Goal: Obtain resource: Obtain resource

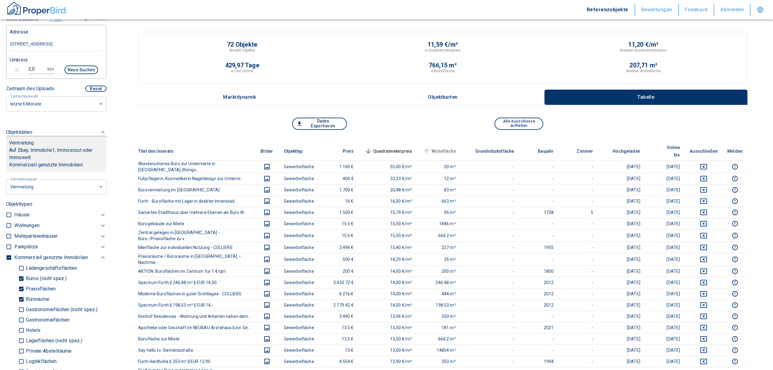
click at [382, 147] on span "Wohnfläche" at bounding box center [439, 150] width 34 height 7
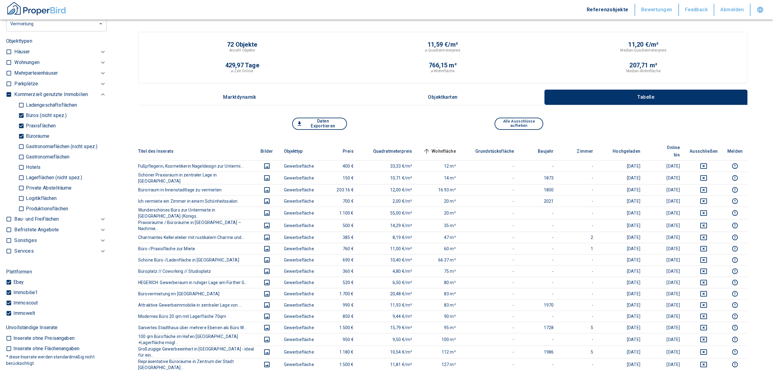
scroll to position [325, 0]
click at [99, 67] on icon at bounding box center [102, 62] width 7 height 7
click at [101, 96] on icon at bounding box center [103, 95] width 4 height 2
click at [99, 67] on icon at bounding box center [102, 62] width 7 height 7
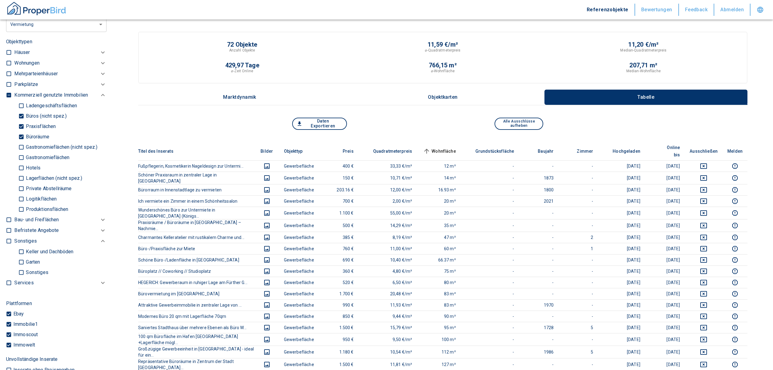
click at [99, 99] on icon at bounding box center [102, 94] width 7 height 7
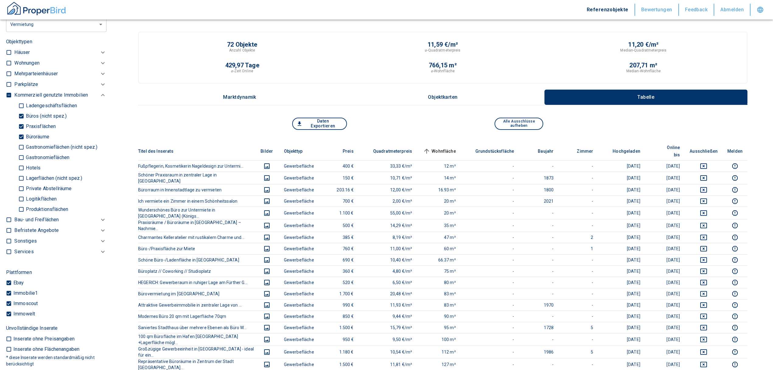
click at [101, 64] on icon at bounding box center [103, 63] width 4 height 2
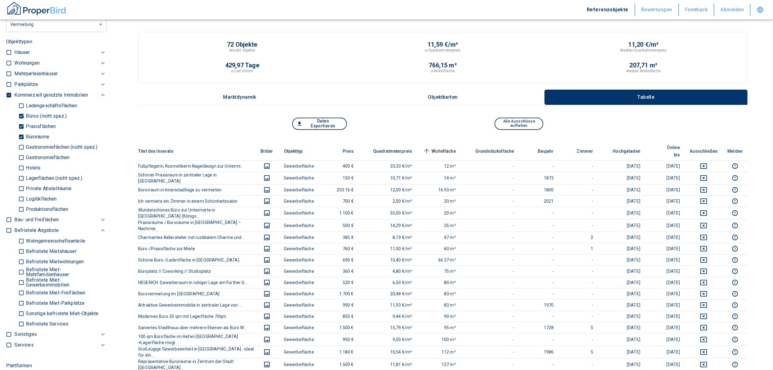
click at [99, 99] on icon at bounding box center [102, 94] width 7 height 7
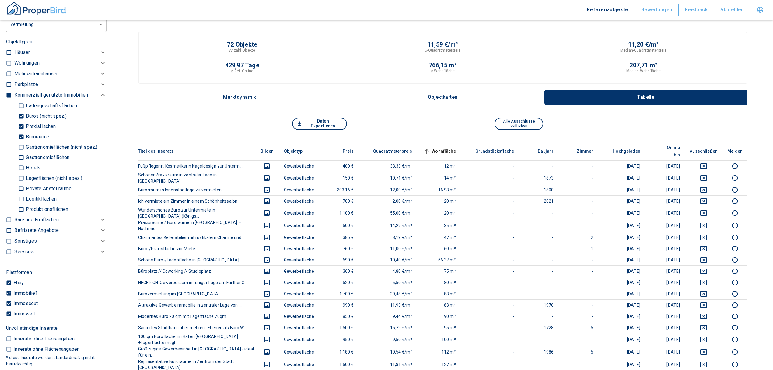
click at [95, 69] on div "Befristete Angebote" at bounding box center [60, 63] width 92 height 11
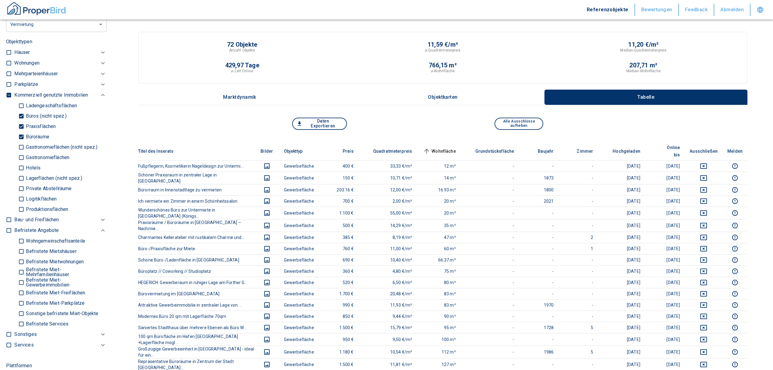
click at [95, 100] on div "Befristete Angebote" at bounding box center [60, 95] width 92 height 11
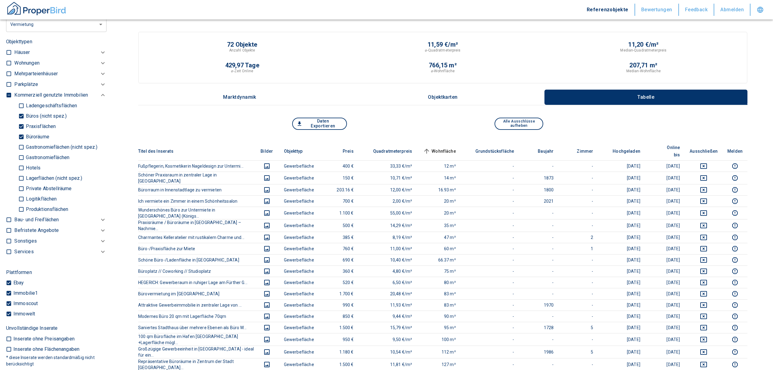
click at [99, 67] on icon at bounding box center [102, 62] width 7 height 7
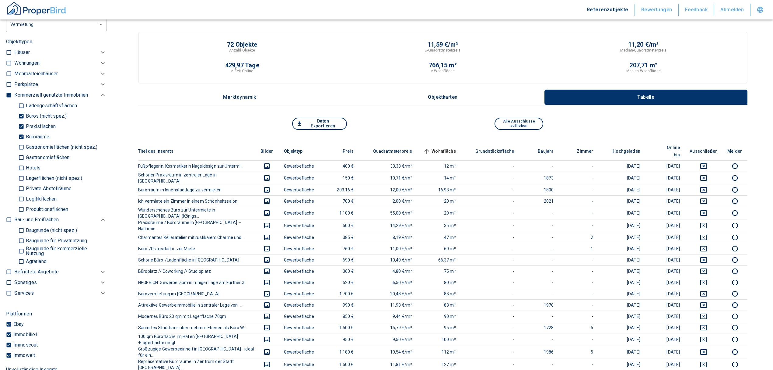
click at [99, 99] on icon at bounding box center [102, 94] width 7 height 7
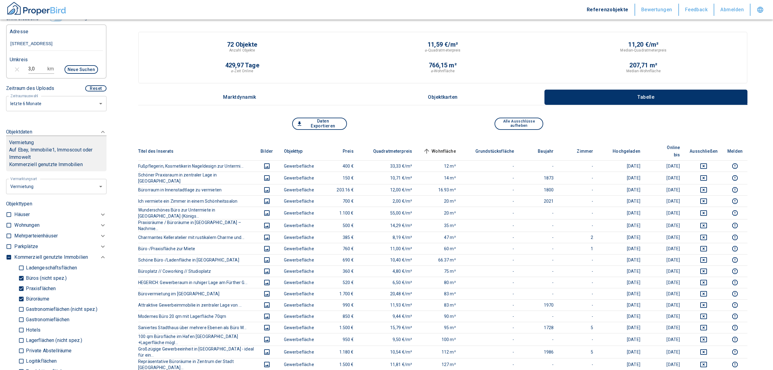
scroll to position [162, 0]
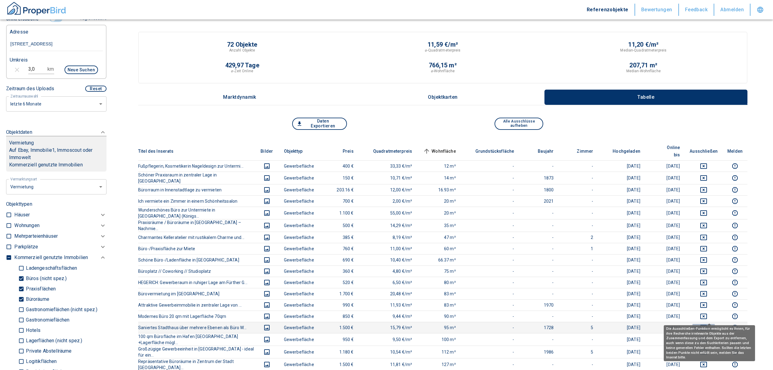
click at [382, 325] on icon "deselect this listing" at bounding box center [704, 327] width 7 height 5
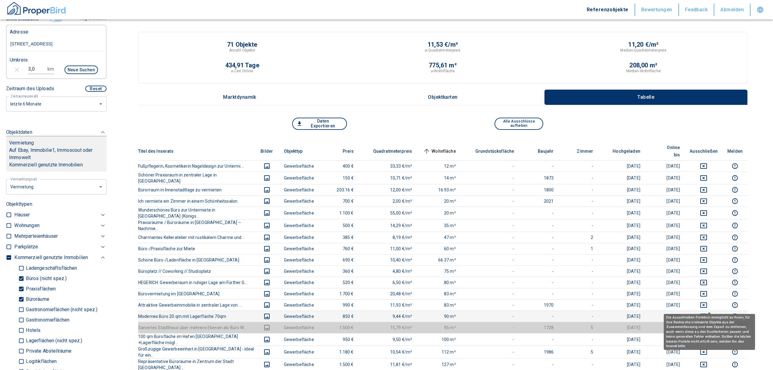
click at [382, 312] on icon "deselect this listing" at bounding box center [703, 315] width 7 height 7
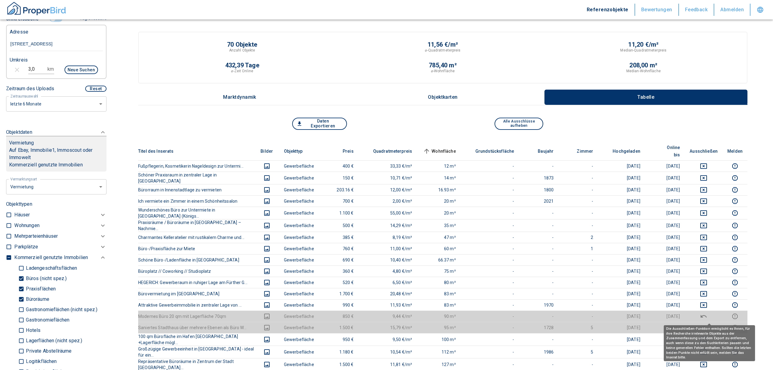
click at [382, 326] on icon "deselect this listing" at bounding box center [704, 327] width 6 height 3
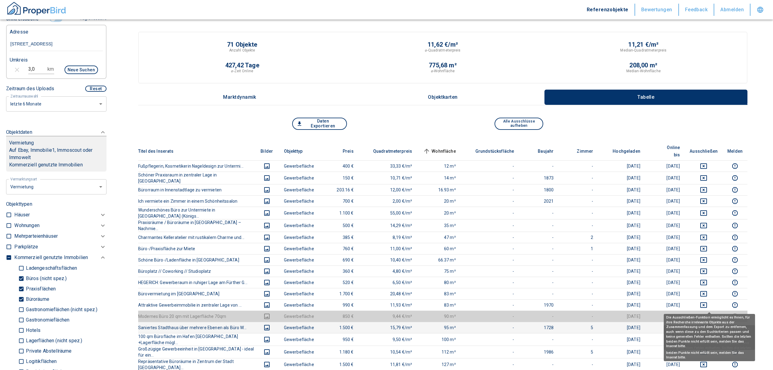
click at [382, 312] on icon "deselect this listing" at bounding box center [703, 315] width 7 height 7
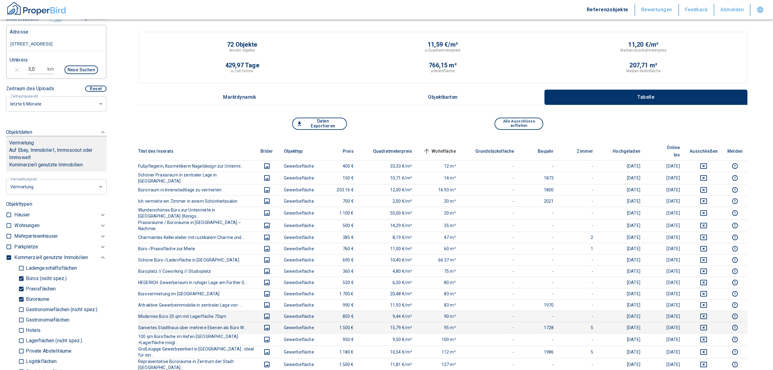
click at [321, 119] on button "Daten Exportieren" at bounding box center [319, 124] width 55 height 12
click at [10, 255] on input "checkbox" at bounding box center [9, 257] width 6 height 6
checkbox input "true"
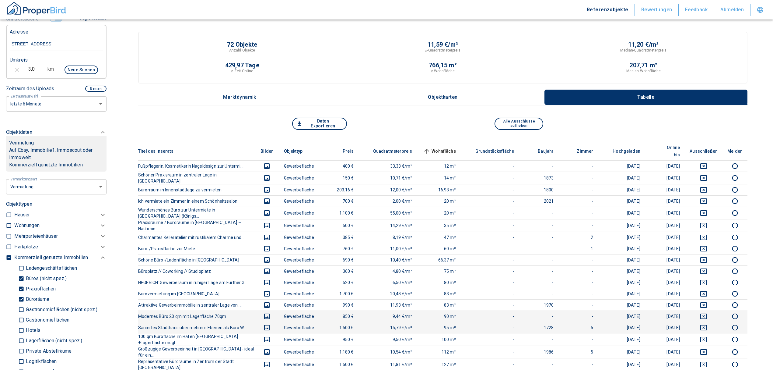
checkbox input "true"
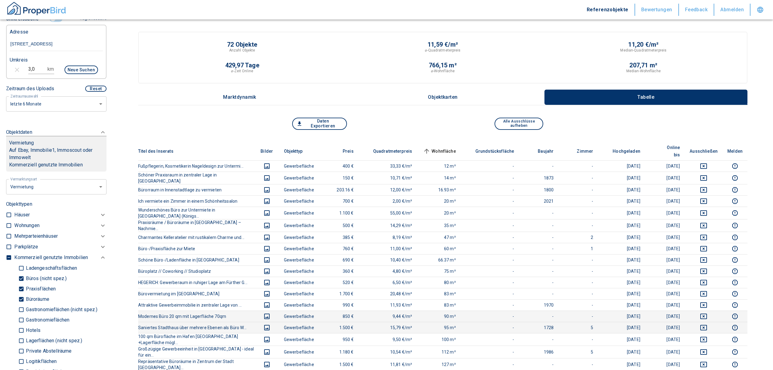
checkbox input "true"
type input "2020"
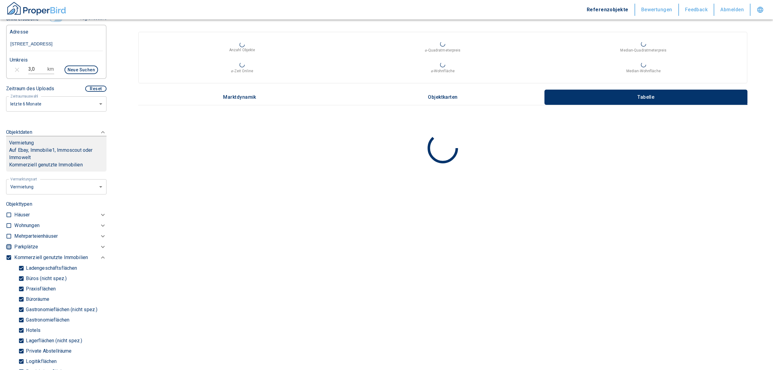
click at [9, 244] on input "checkbox" at bounding box center [9, 247] width 6 height 6
checkbox input "true"
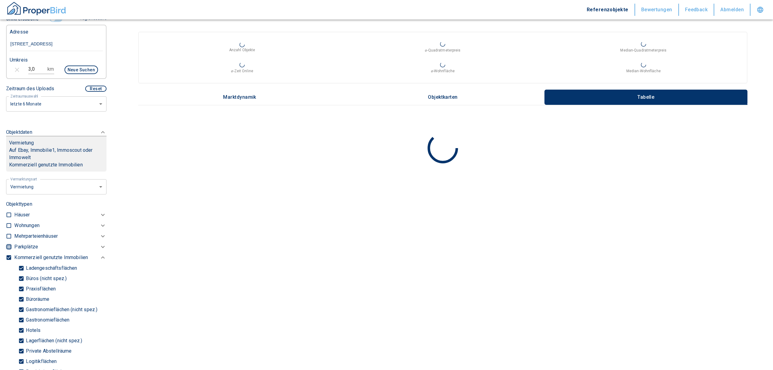
checkbox input "true"
type input "2020"
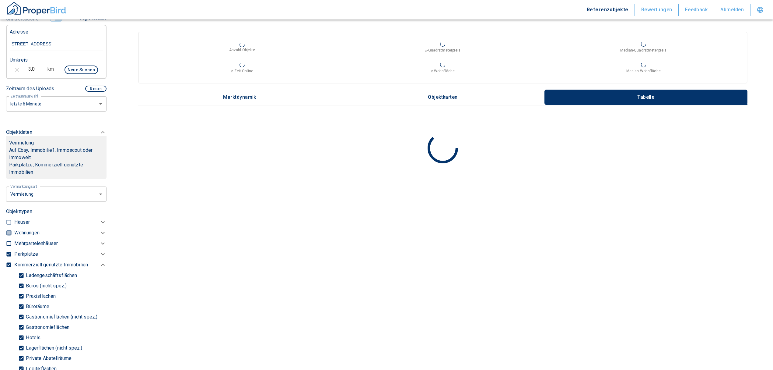
click at [8, 231] on input "checkbox" at bounding box center [9, 233] width 6 height 6
checkbox input "true"
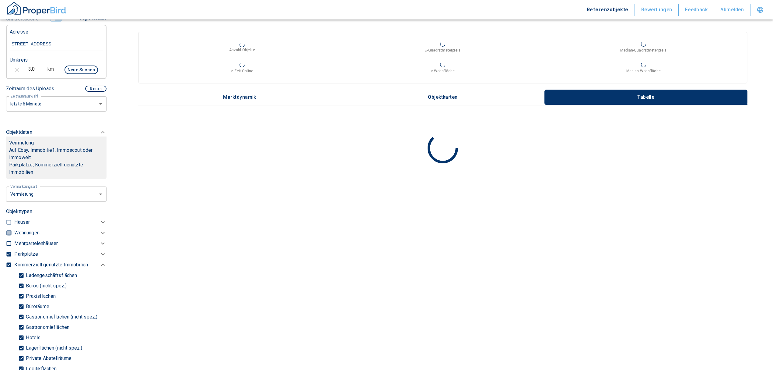
checkbox input "true"
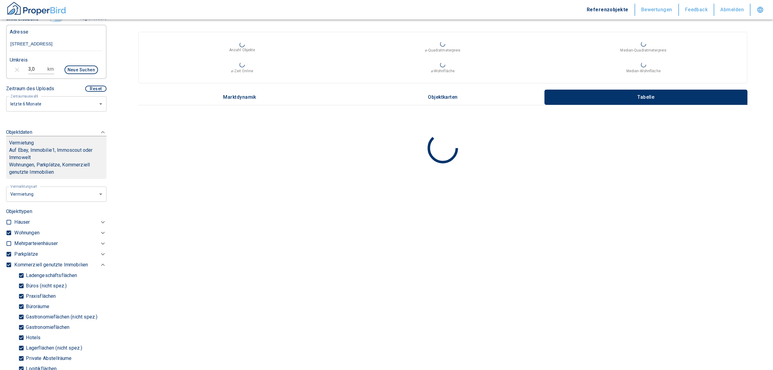
type input "2020"
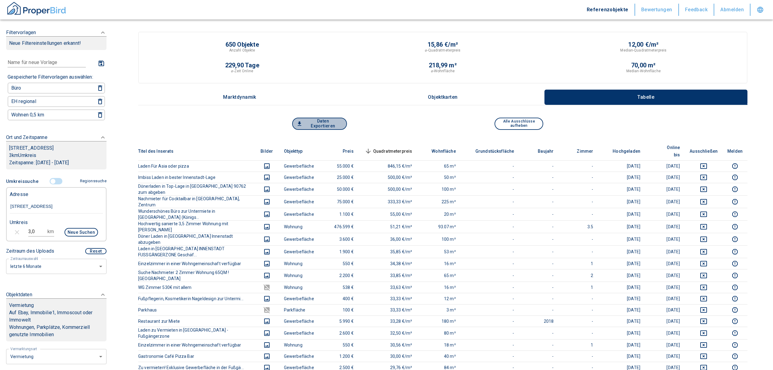
click at [322, 118] on button "Daten Exportieren" at bounding box center [319, 124] width 55 height 12
